Goal: Transaction & Acquisition: Book appointment/travel/reservation

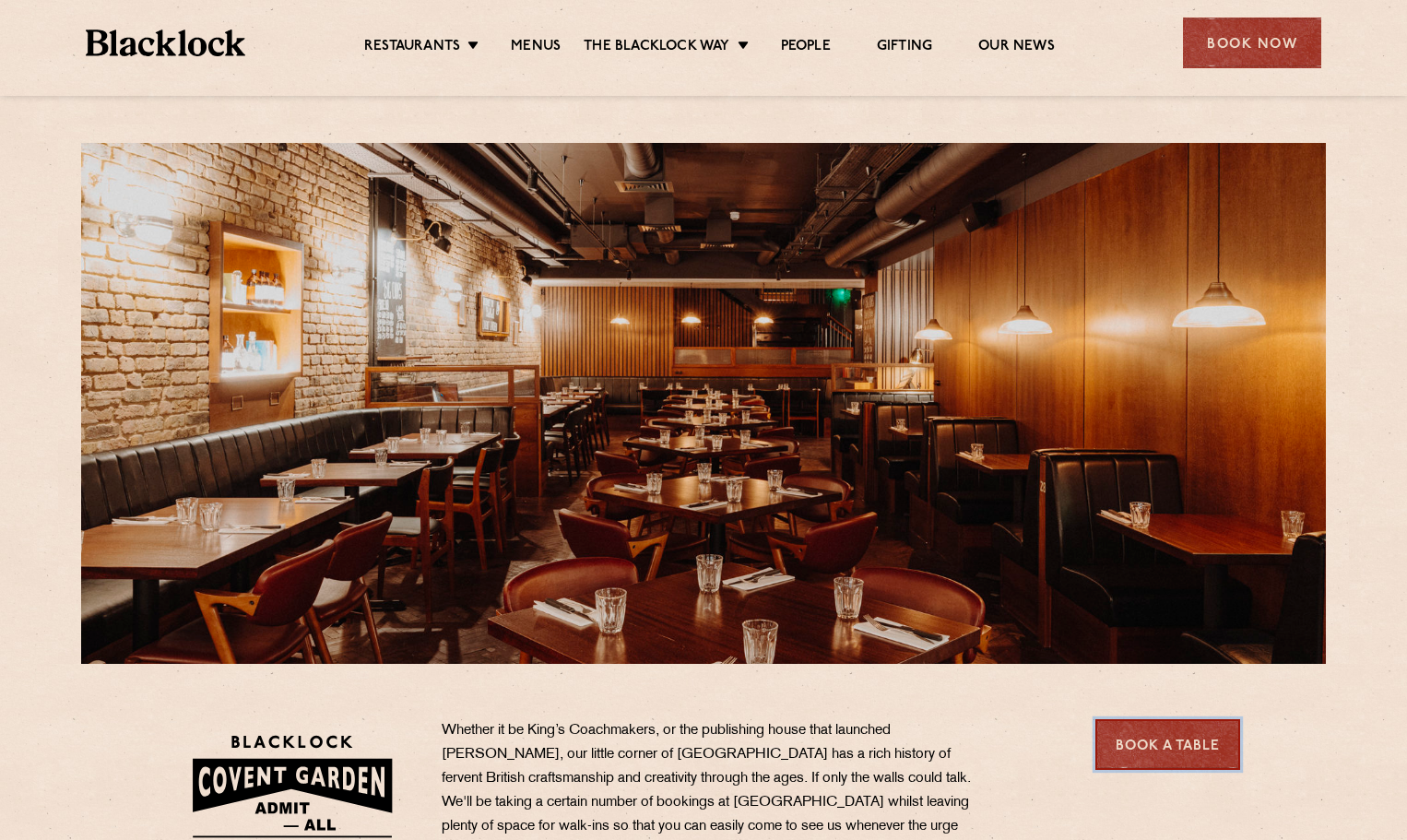
click at [1204, 735] on link "Book a Table" at bounding box center [1168, 745] width 145 height 51
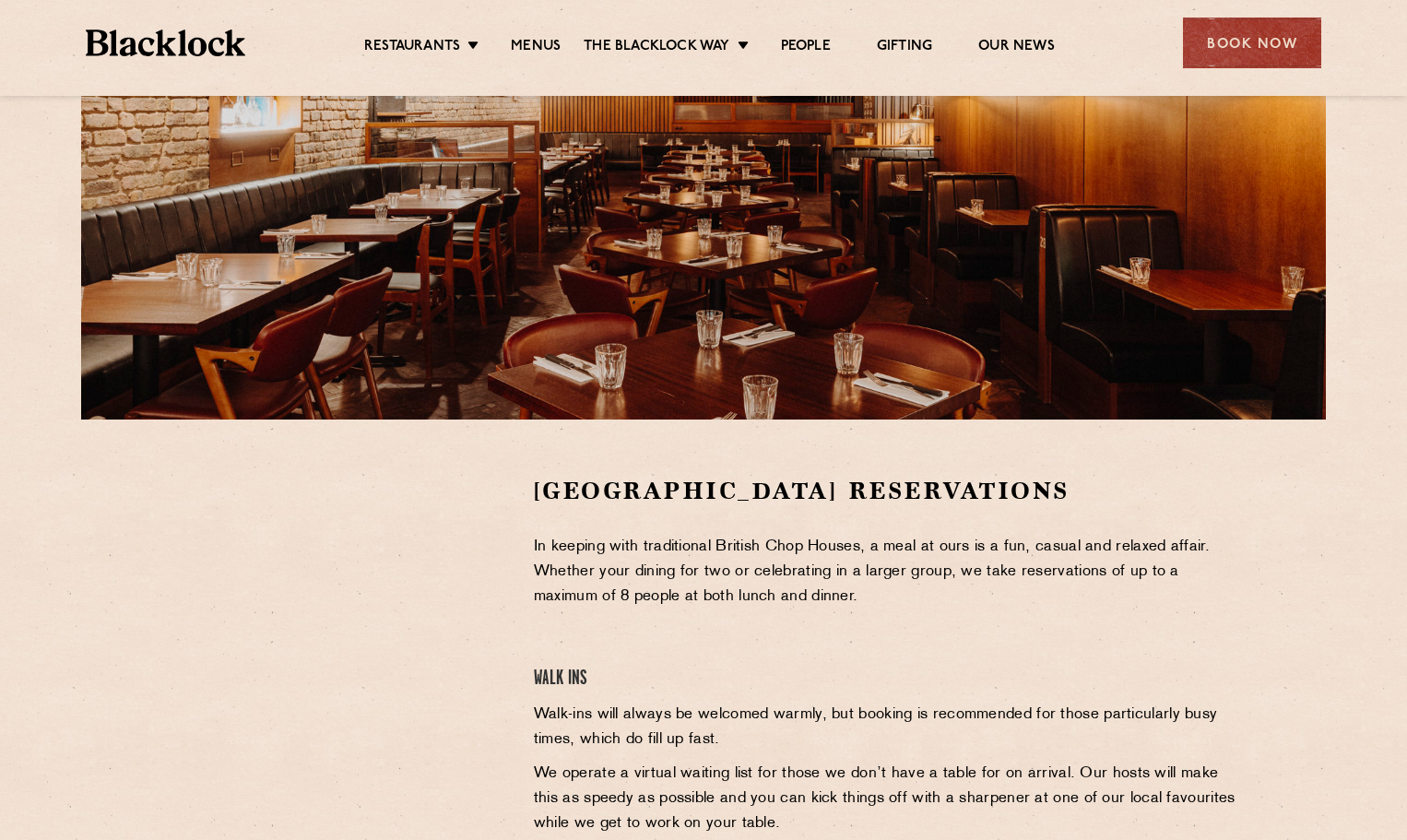
scroll to position [553, 0]
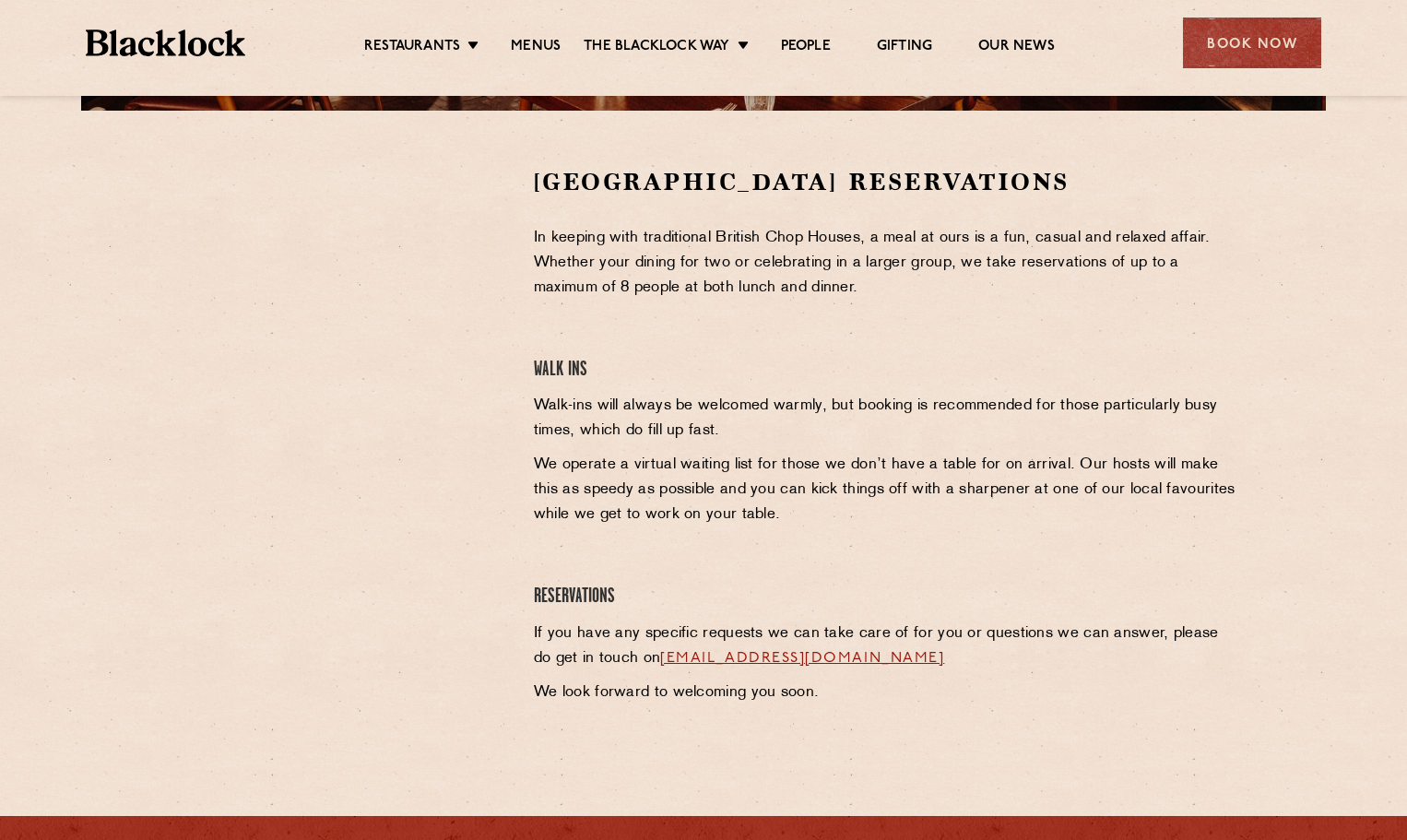
click at [504, 232] on div at bounding box center [336, 304] width 339 height 277
drag, startPoint x: 525, startPoint y: 570, endPoint x: 449, endPoint y: 555, distance: 77.5
click at [523, 570] on div "Covent Garden Reservations In keeping with traditional British Chop Houses, a m…" at bounding box center [888, 439] width 735 height 548
click at [621, 419] on p "Walk-ins will always be welcomed warmly, but booking is recommended for those p…" at bounding box center [888, 419] width 707 height 50
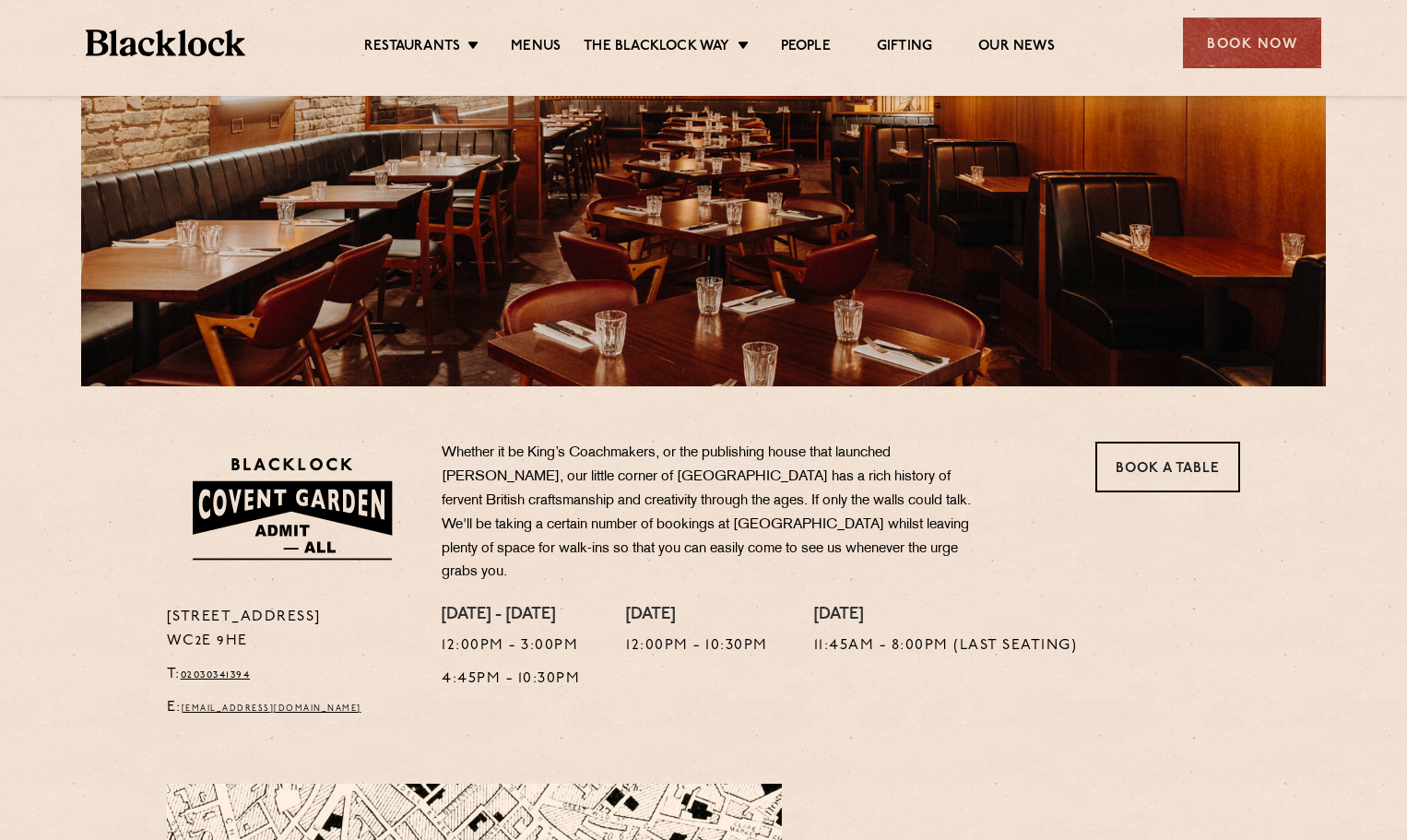
scroll to position [276, 0]
drag, startPoint x: 1234, startPoint y: 42, endPoint x: 1211, endPoint y: 41, distance: 23.0
click at [1234, 41] on div "Book Now" at bounding box center [1253, 42] width 139 height 51
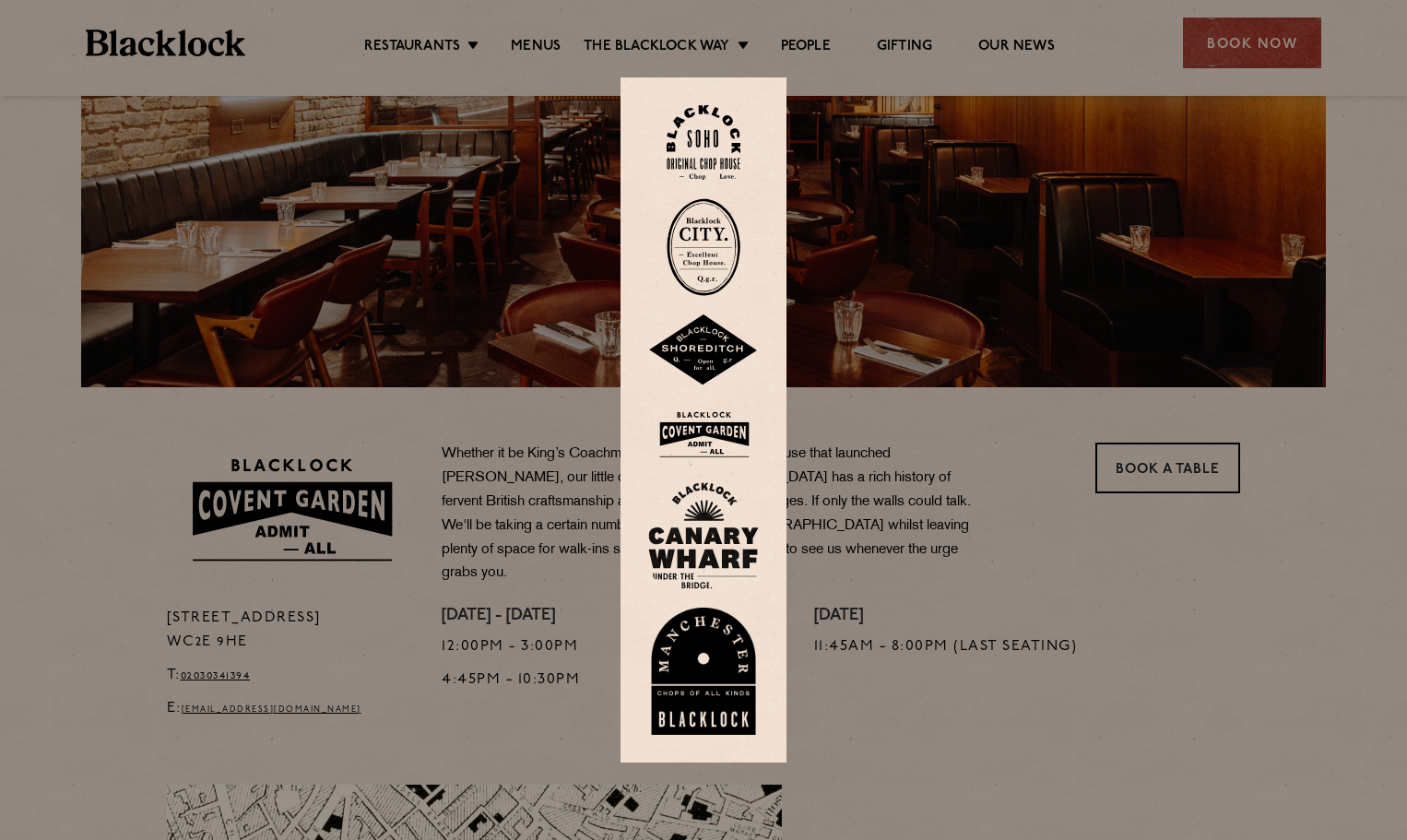
click at [704, 430] on img at bounding box center [704, 434] width 111 height 60
